Goal: Information Seeking & Learning: Learn about a topic

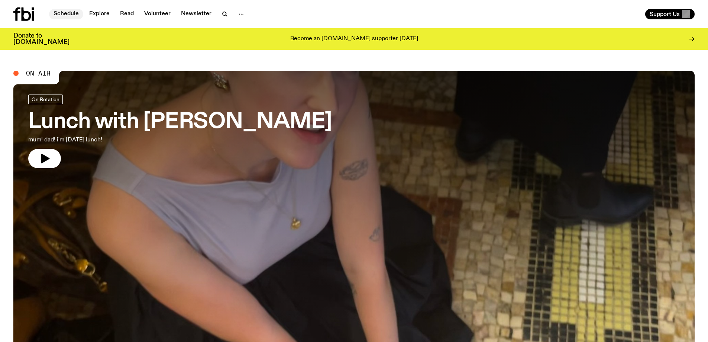
click at [63, 10] on link "Schedule" at bounding box center [66, 14] width 34 height 10
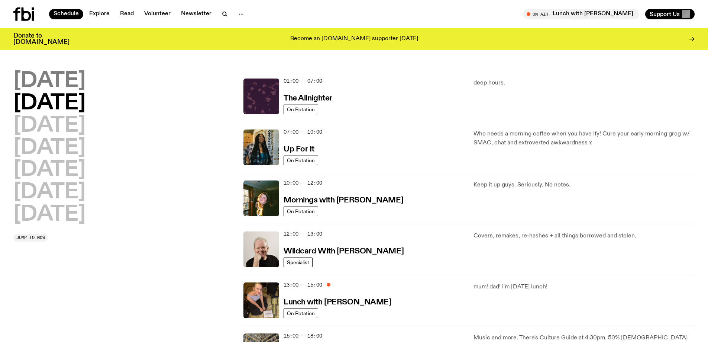
click at [64, 82] on h2 "Monday" at bounding box center [49, 81] width 72 height 21
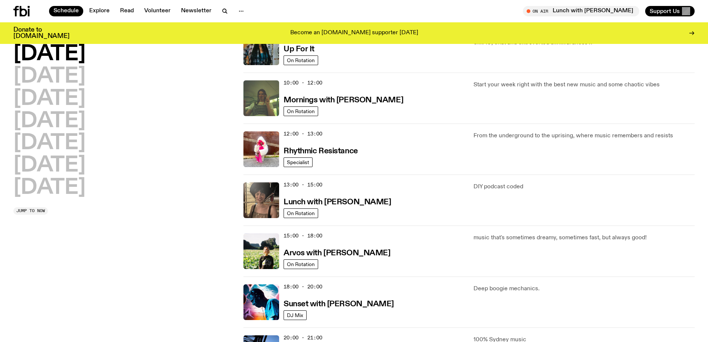
scroll to position [244, 0]
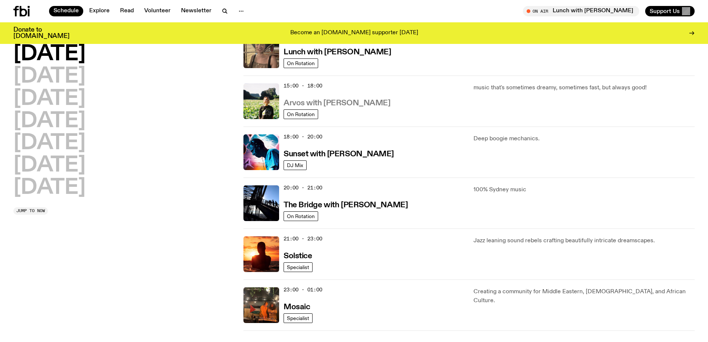
click at [341, 102] on h3 "Arvos with Bri Kennedy" at bounding box center [337, 103] width 107 height 8
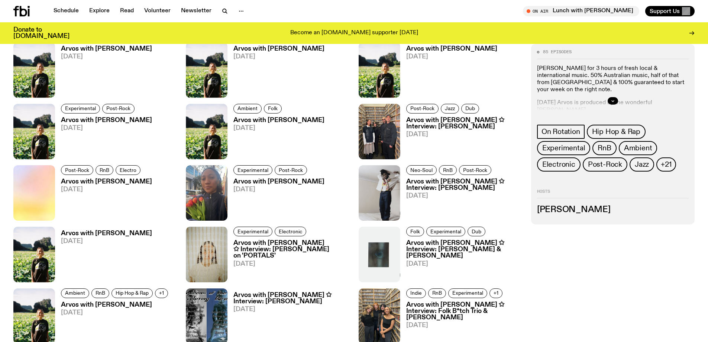
scroll to position [481, 0]
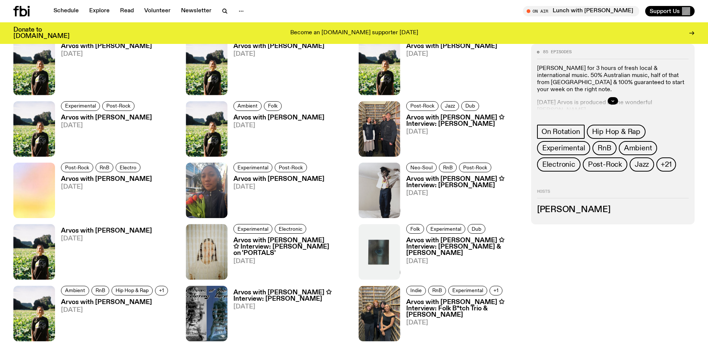
click at [618, 97] on div at bounding box center [613, 101] width 152 height 24
click at [613, 104] on button "button" at bounding box center [613, 100] width 10 height 7
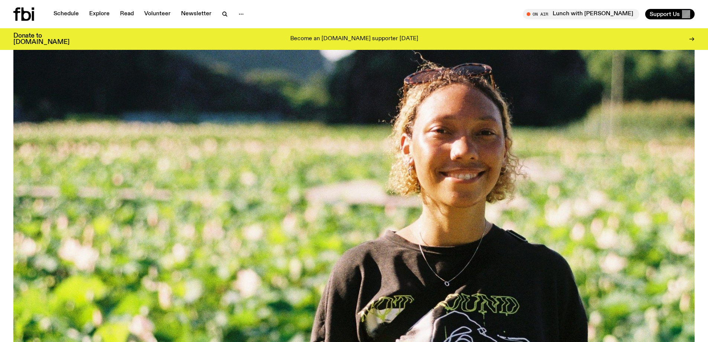
scroll to position [0, 0]
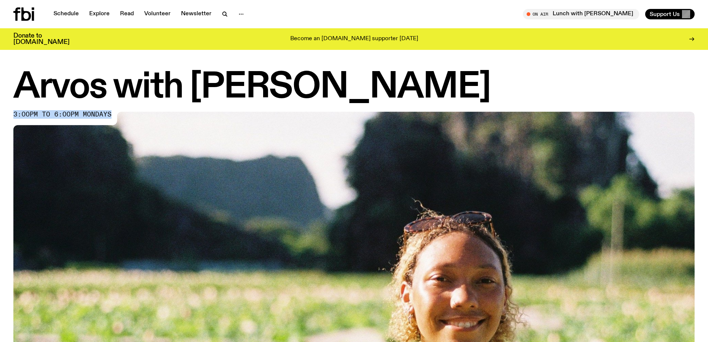
drag, startPoint x: 15, startPoint y: 114, endPoint x: 145, endPoint y: 114, distance: 130.1
click at [145, 114] on div "3:00pm to 6:00pm mondays" at bounding box center [354, 303] width 682 height 383
copy div "3:00pm to 6:00pm mondays"
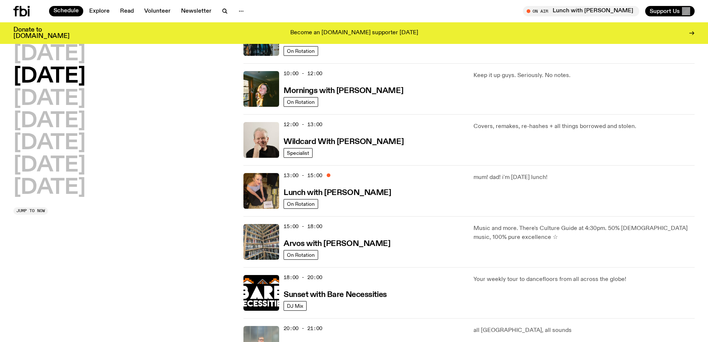
scroll to position [89, 0]
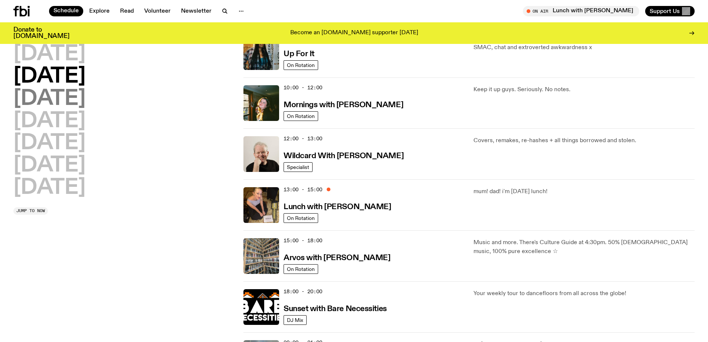
click at [46, 99] on h2 "Wednesday" at bounding box center [49, 99] width 72 height 21
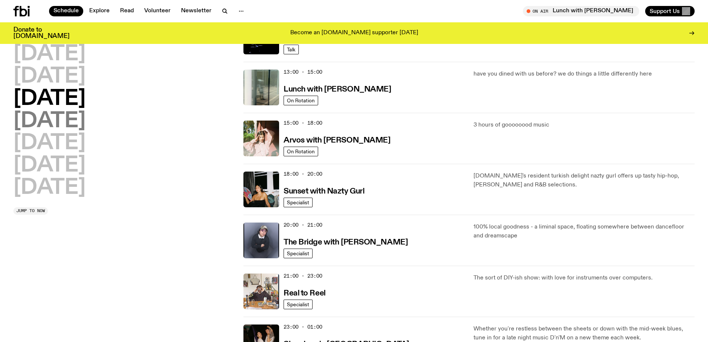
click at [57, 125] on h2 "Thursday" at bounding box center [49, 121] width 72 height 21
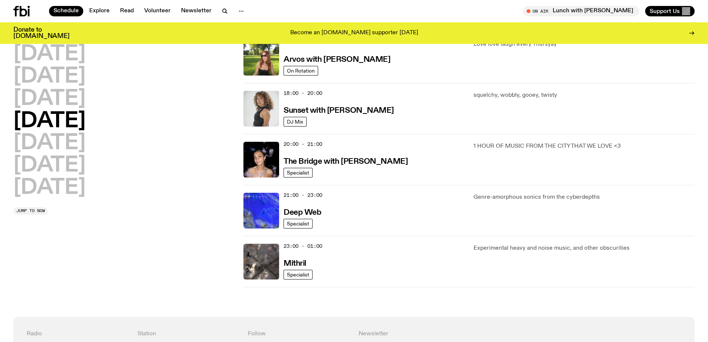
scroll to position [355, 0]
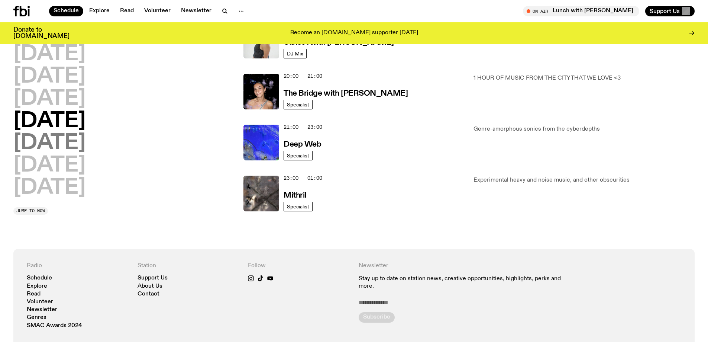
click at [55, 148] on h2 "Friday" at bounding box center [49, 143] width 72 height 21
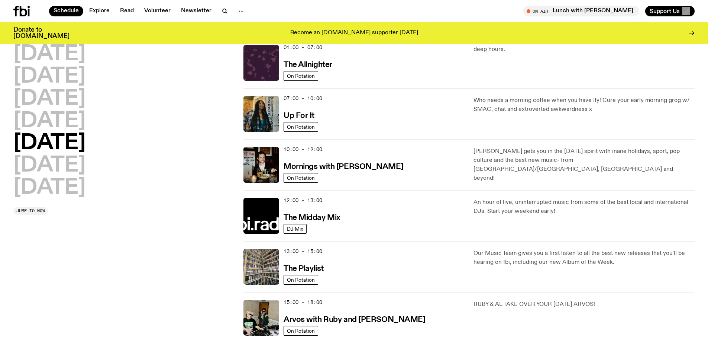
scroll to position [21, 0]
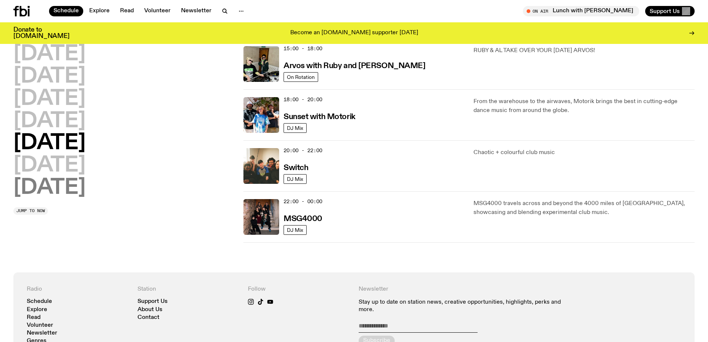
click at [80, 177] on h2 "Sunday" at bounding box center [49, 187] width 72 height 21
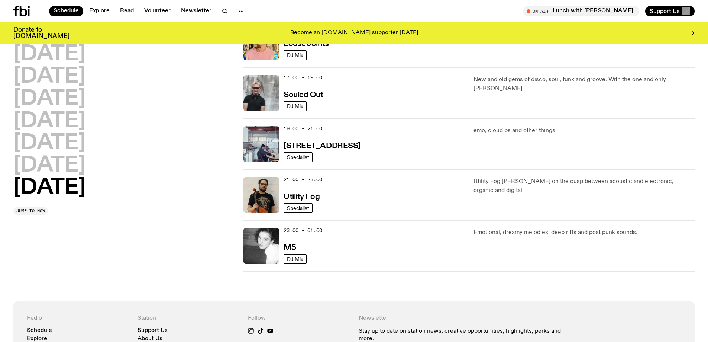
scroll to position [467, 0]
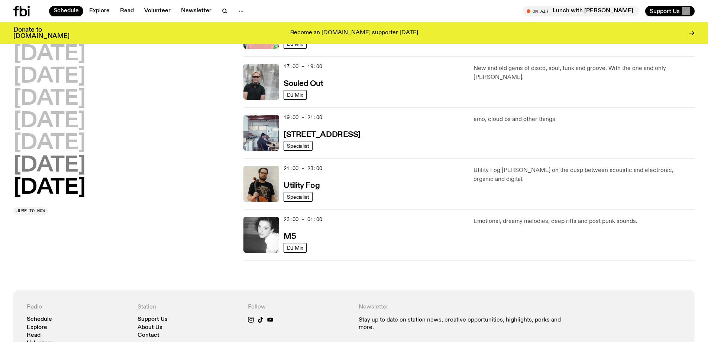
click at [46, 167] on h2 "Saturday" at bounding box center [49, 165] width 72 height 21
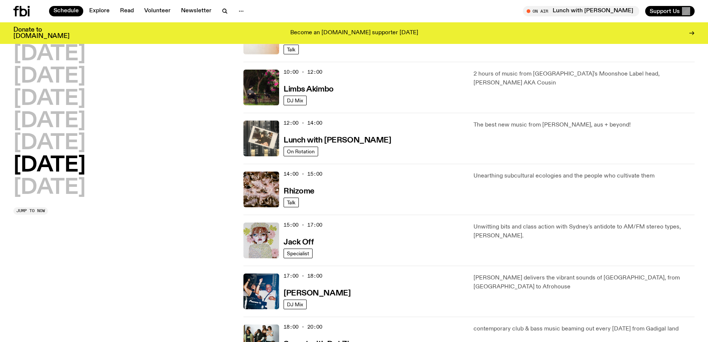
scroll to position [281, 0]
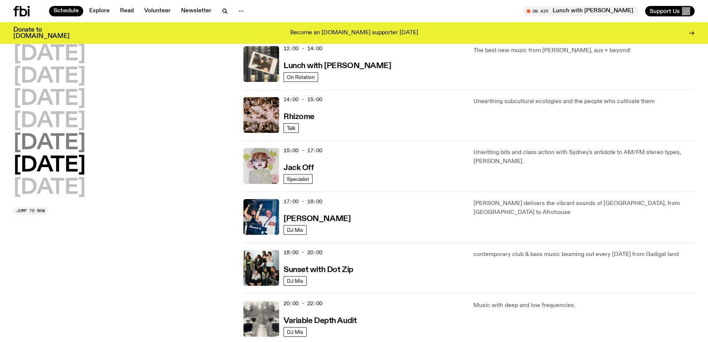
click at [53, 144] on h2 "Friday" at bounding box center [49, 143] width 72 height 21
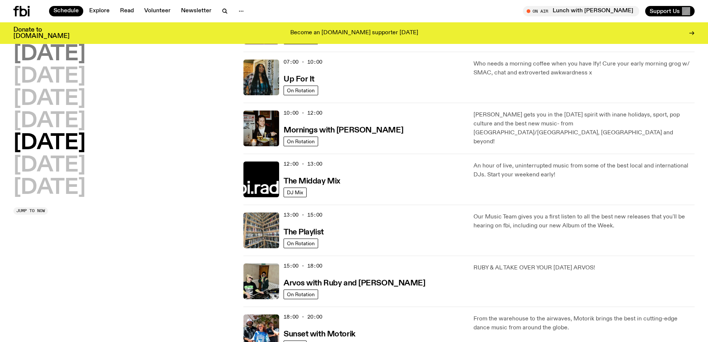
scroll to position [21, 0]
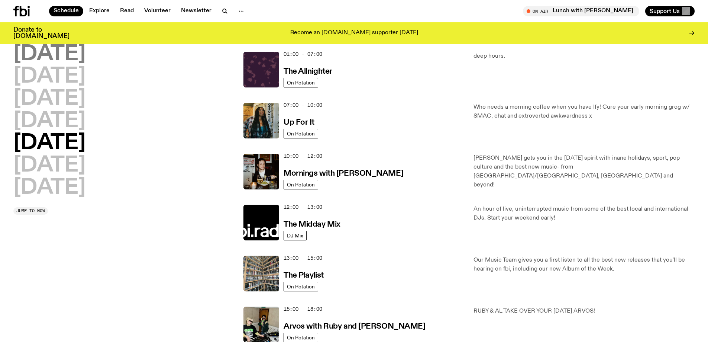
click at [74, 47] on h2 "Monday" at bounding box center [49, 54] width 72 height 21
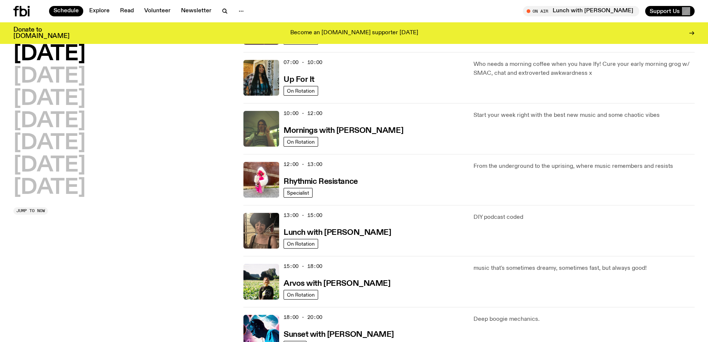
scroll to position [132, 0]
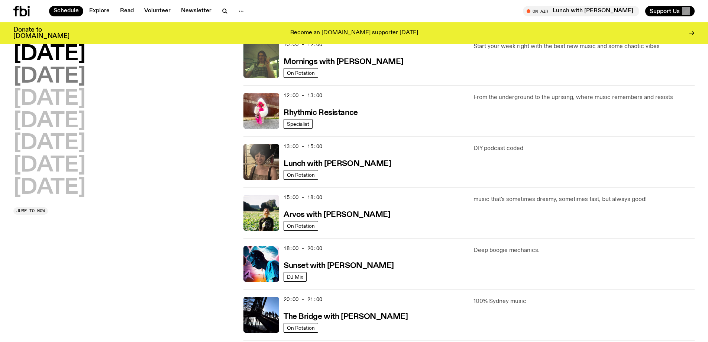
click at [68, 75] on h2 "Tuesday" at bounding box center [49, 76] width 72 height 21
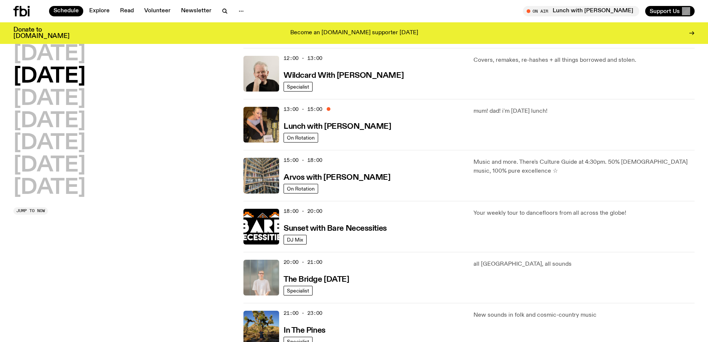
scroll to position [318, 0]
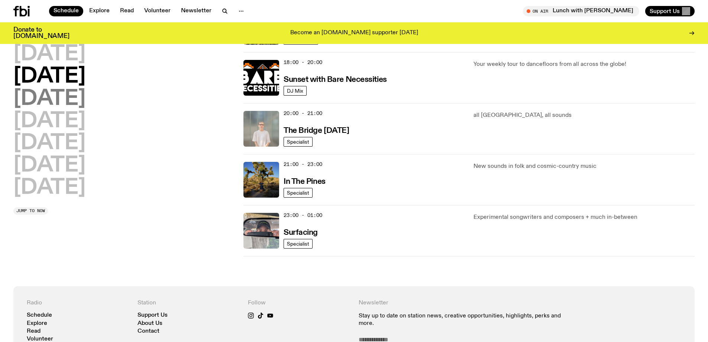
click at [86, 92] on h2 "Wednesday" at bounding box center [49, 99] width 72 height 21
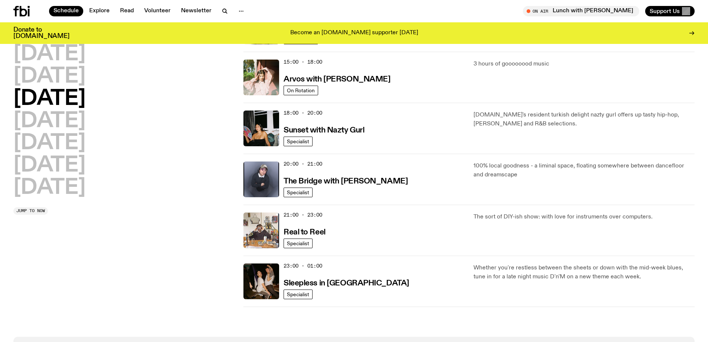
scroll to position [281, 0]
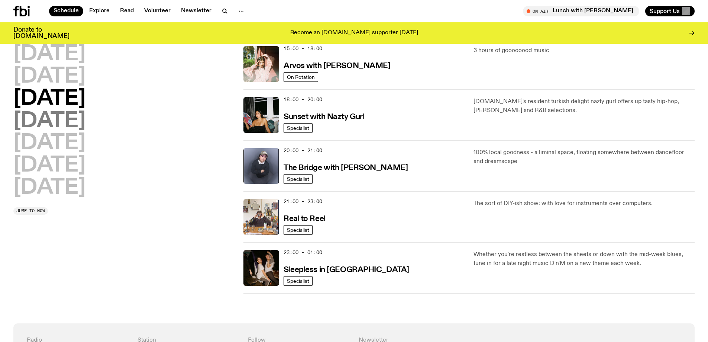
click at [86, 123] on h2 "Thursday" at bounding box center [49, 121] width 72 height 21
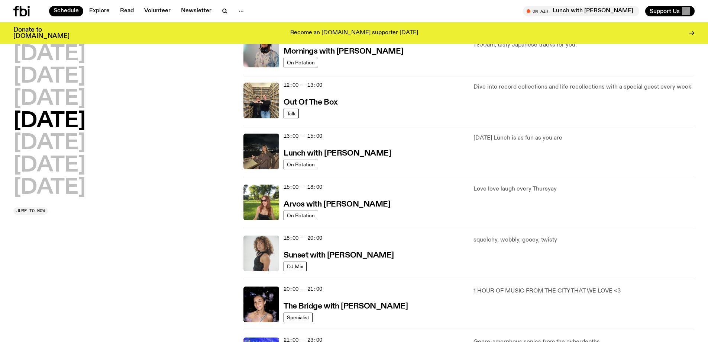
scroll to position [170, 0]
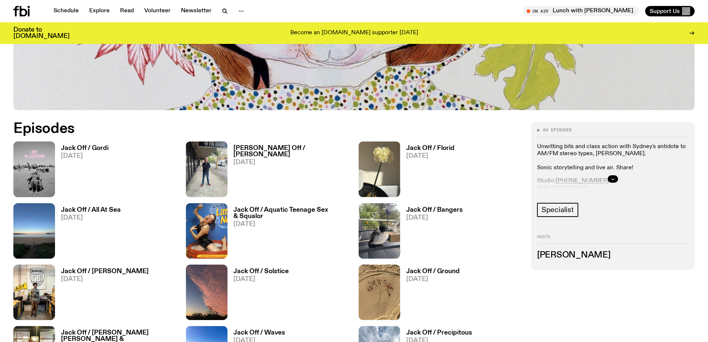
scroll to position [479, 0]
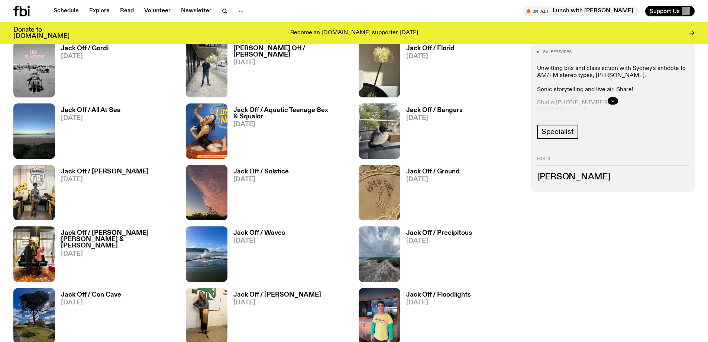
click at [93, 49] on h3 "Jack Off / Gordi" at bounding box center [85, 48] width 48 height 6
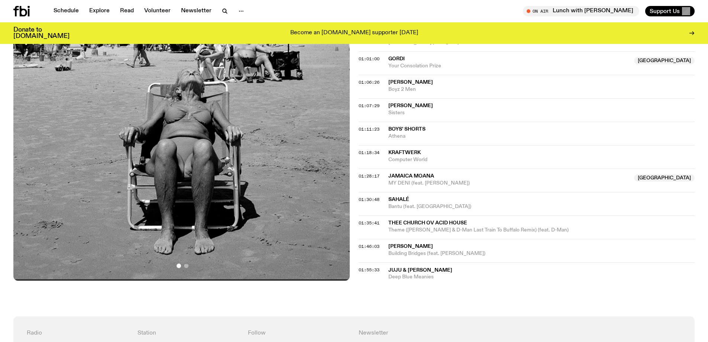
scroll to position [444, 0]
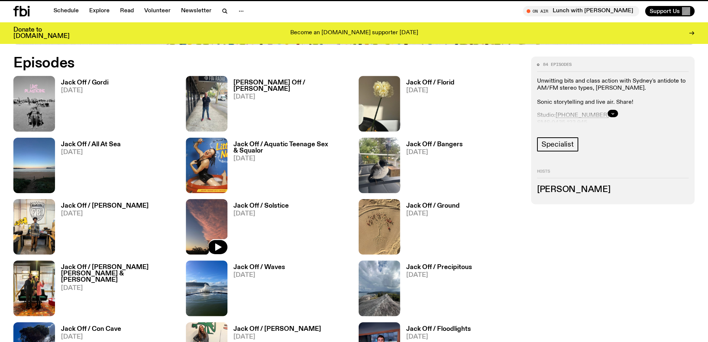
scroll to position [479, 0]
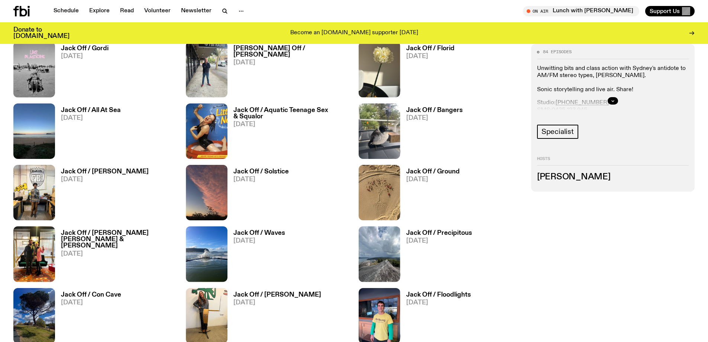
click at [277, 236] on link "Jack Off / Waves 31.05.25" at bounding box center [257, 256] width 58 height 52
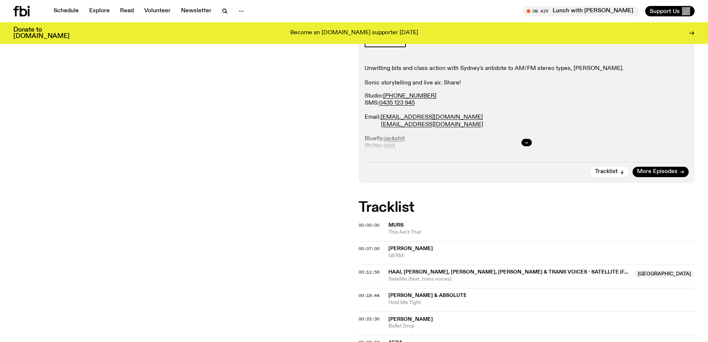
scroll to position [145, 0]
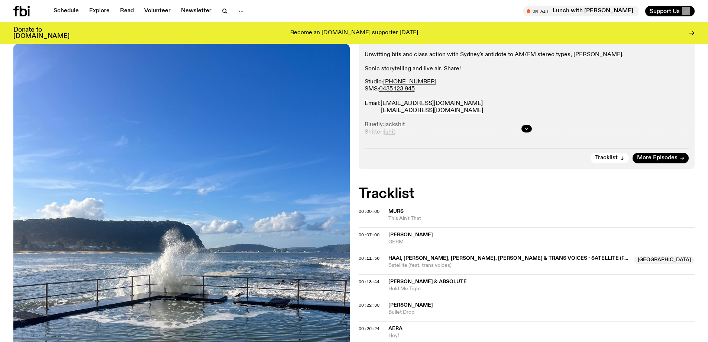
click at [527, 123] on div at bounding box center [527, 129] width 325 height 24
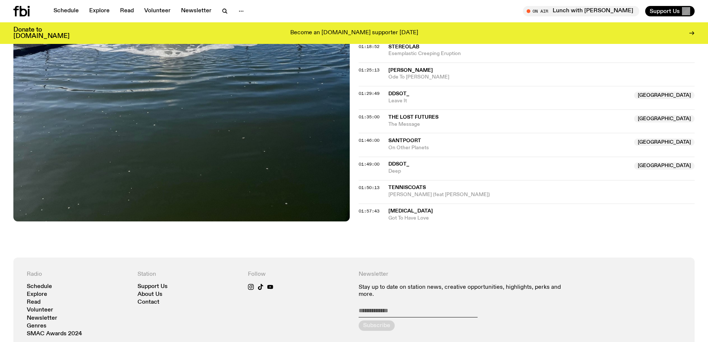
scroll to position [666, 0]
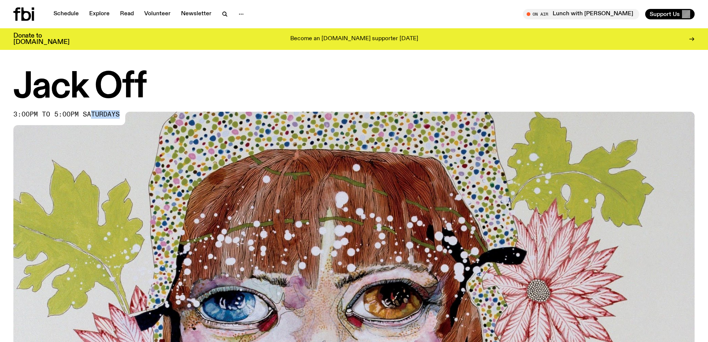
drag, startPoint x: 8, startPoint y: 116, endPoint x: 89, endPoint y: 115, distance: 80.7
click at [89, 115] on div "Jack Off 3:00pm to 5:00pm saturdays" at bounding box center [354, 283] width 708 height 424
click at [89, 115] on span "3:00pm to 5:00pm saturdays" at bounding box center [66, 115] width 106 height 6
drag, startPoint x: 118, startPoint y: 111, endPoint x: 15, endPoint y: 112, distance: 103.0
click at [15, 112] on span "3:00pm to 5:00pm saturdays" at bounding box center [66, 115] width 106 height 6
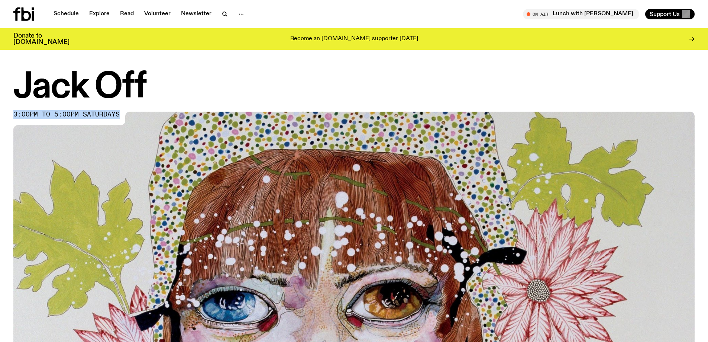
copy span "3:00pm to 5:00pm saturdays"
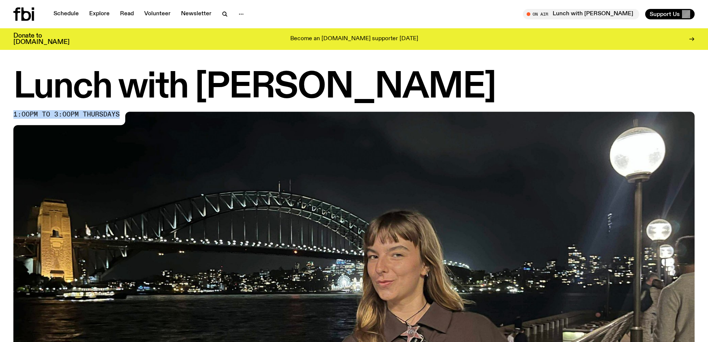
drag, startPoint x: 14, startPoint y: 113, endPoint x: 121, endPoint y: 113, distance: 106.7
click at [121, 113] on div "1:00pm to 3:00pm thursdays" at bounding box center [70, 118] width 114 height 13
copy span "1:00pm to 3:00pm thursdays"
click at [13, 101] on div "Lunch with Izzy Page 1:00pm to 3:00pm thursdays" at bounding box center [354, 283] width 708 height 424
click at [14, 113] on div "Lunch with Izzy Page 1:00pm to 3:00pm thursdays" at bounding box center [354, 283] width 708 height 424
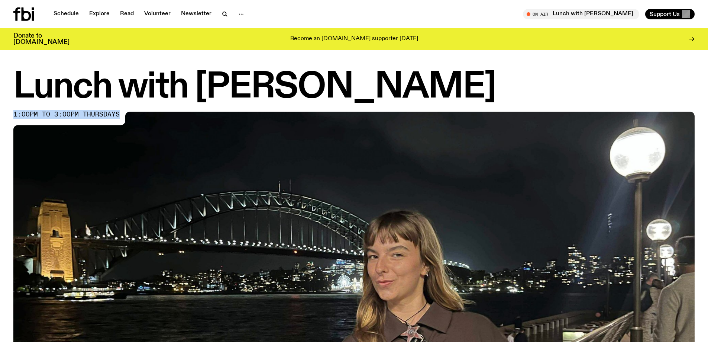
copy span "1:00pm to 3:00pm thursdays"
